Goal: Feedback & Contribution: Submit feedback/report problem

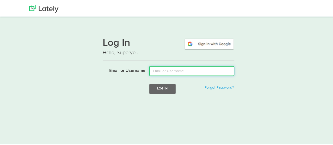
click at [172, 72] on input "Email or Username" at bounding box center [191, 70] width 85 height 10
type input "d"
type input "khushiobbserv@gmail.com"
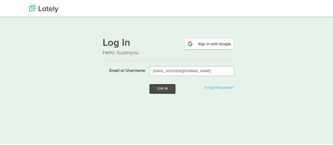
click at [164, 88] on button "Log In" at bounding box center [162, 88] width 26 height 10
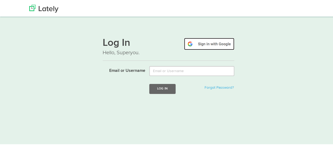
click at [213, 41] on img at bounding box center [209, 43] width 50 height 12
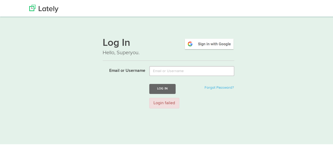
click at [171, 104] on div "Login failed" at bounding box center [164, 102] width 30 height 11
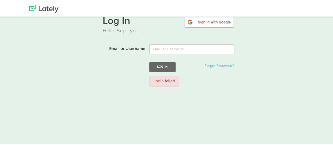
scroll to position [17, 0]
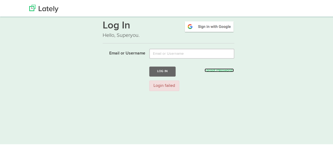
click at [210, 68] on link "Forgot Password?" at bounding box center [218, 70] width 29 height 4
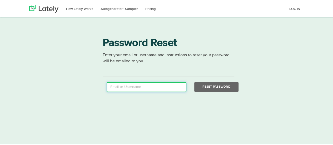
click at [168, 84] on input "email" at bounding box center [147, 86] width 80 height 10
type input "khushiobbserv@gmail.com"
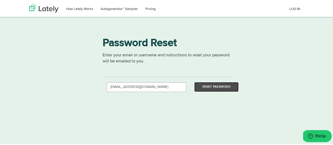
click at [199, 85] on button "Reset Password" at bounding box center [216, 86] width 44 height 10
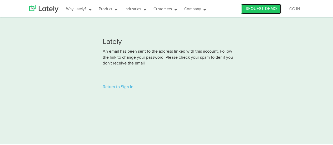
click at [254, 8] on link "REQUEST DEMO" at bounding box center [261, 8] width 40 height 11
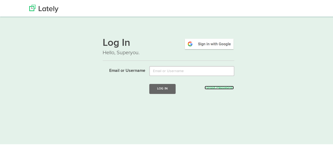
click at [217, 87] on link "Forgot Password?" at bounding box center [218, 87] width 29 height 4
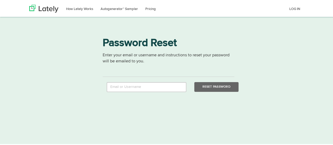
click at [287, 60] on div "Password Reset Enter your email or username and instructions to reset your pass…" at bounding box center [168, 61] width 337 height 59
click at [313, 131] on button "Help" at bounding box center [317, 136] width 30 height 12
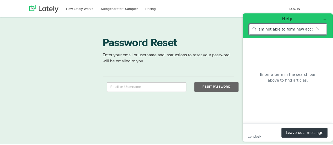
scroll to position [0, 4]
type input "I am not able to form new account"
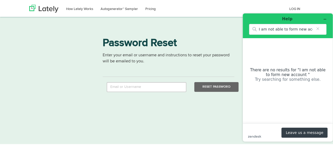
click at [313, 131] on button "Leave us a message" at bounding box center [304, 133] width 46 height 10
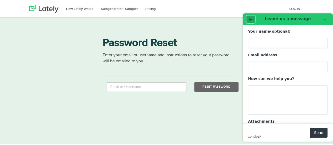
click at [251, 21] on icon "Back" at bounding box center [251, 19] width 4 height 4
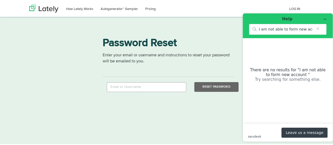
click at [293, 133] on button "Leave us a message" at bounding box center [304, 133] width 46 height 10
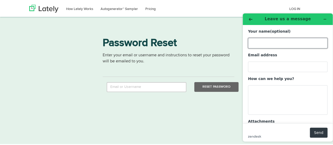
click at [259, 42] on input "Your name (optional)" at bounding box center [287, 43] width 79 height 11
type input "Khushi Dodeja"
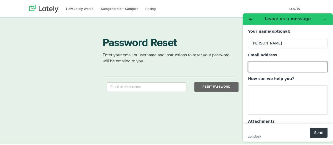
click at [272, 67] on input "Email address" at bounding box center [287, 67] width 79 height 11
type input "khushiobbserv@gmail.com"
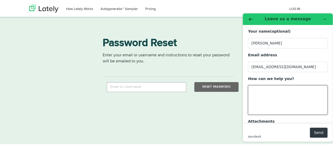
click at [261, 90] on textarea "How can we help you?" at bounding box center [287, 99] width 79 height 29
type textarea "I am not able to form new account on Lately"
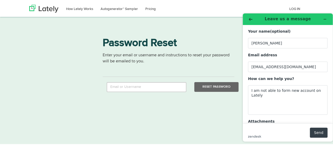
click at [317, 135] on button "Send" at bounding box center [319, 133] width 18 height 10
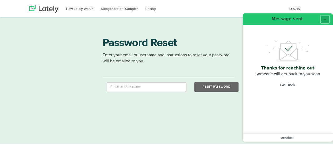
click at [324, 20] on icon "Minimize widget" at bounding box center [325, 19] width 4 height 4
